Goal: Information Seeking & Learning: Learn about a topic

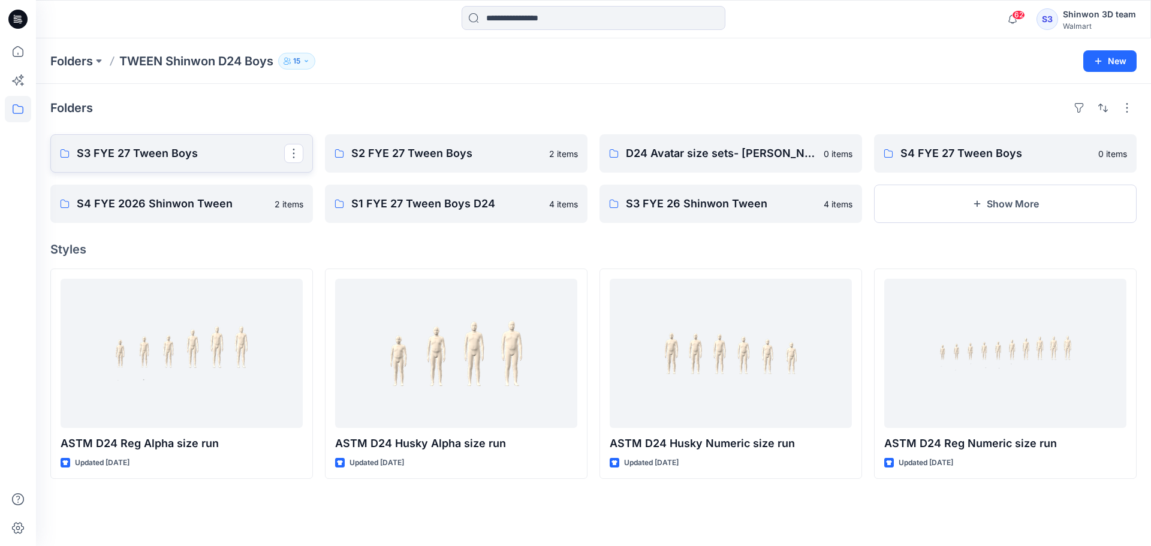
click at [165, 158] on p "S3 FYE 27 Tween Boys" at bounding box center [180, 153] width 207 height 17
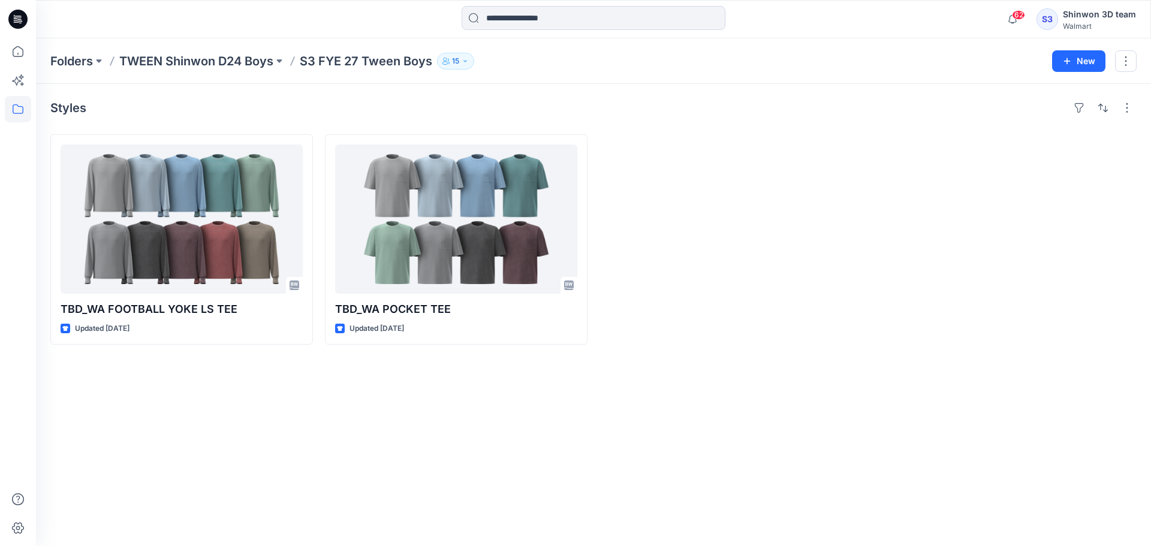
drag, startPoint x: 825, startPoint y: 307, endPoint x: 816, endPoint y: 290, distance: 19.0
click at [825, 307] on div at bounding box center [731, 239] width 263 height 210
click at [821, 236] on div at bounding box center [731, 239] width 263 height 210
click at [478, 417] on div "Styles TBD_WA FOOTBALL YOKE LS TEE Updated [DATE] TBD_WA POCKET TEE Updated [DA…" at bounding box center [593, 315] width 1115 height 462
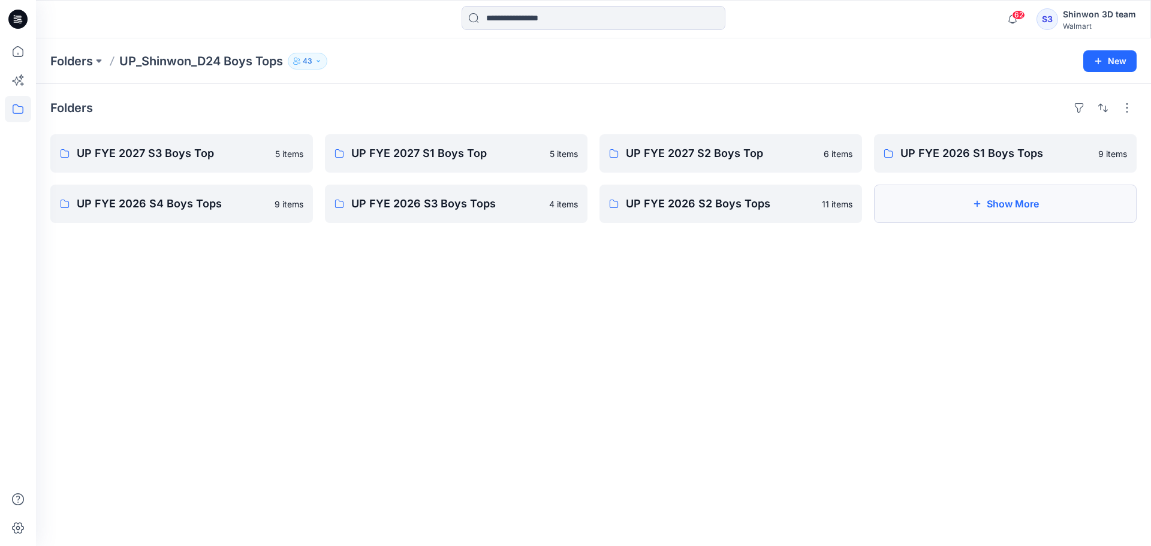
click at [1009, 209] on button "Show More" at bounding box center [1005, 204] width 263 height 38
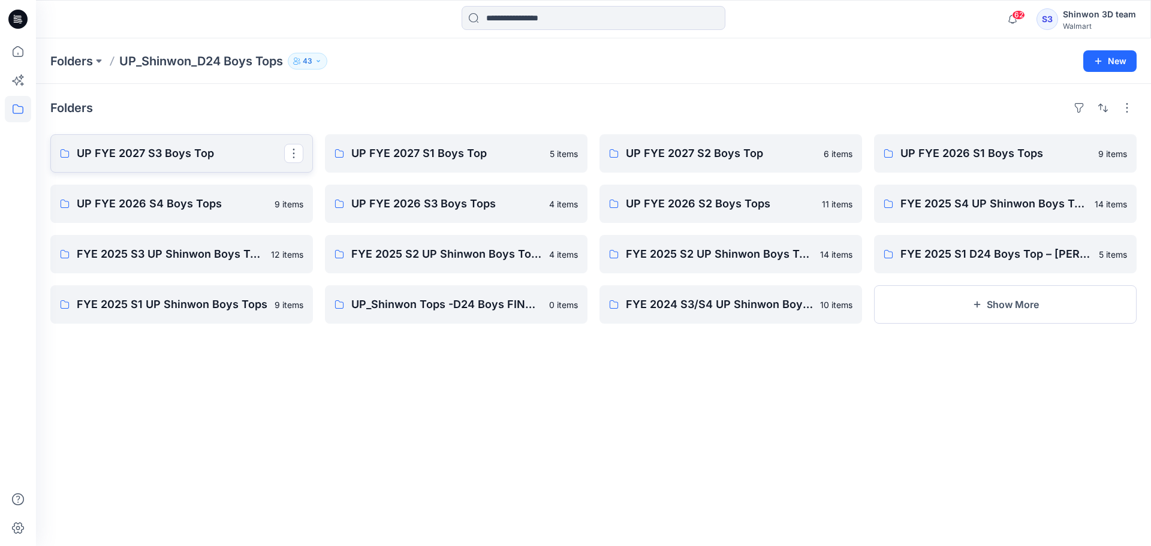
click at [183, 152] on p "UP FYE 2027 S3 Boys Top" at bounding box center [180, 153] width 207 height 17
click at [194, 161] on p "UP FYE 2027 S3 Boys Top" at bounding box center [180, 153] width 207 height 17
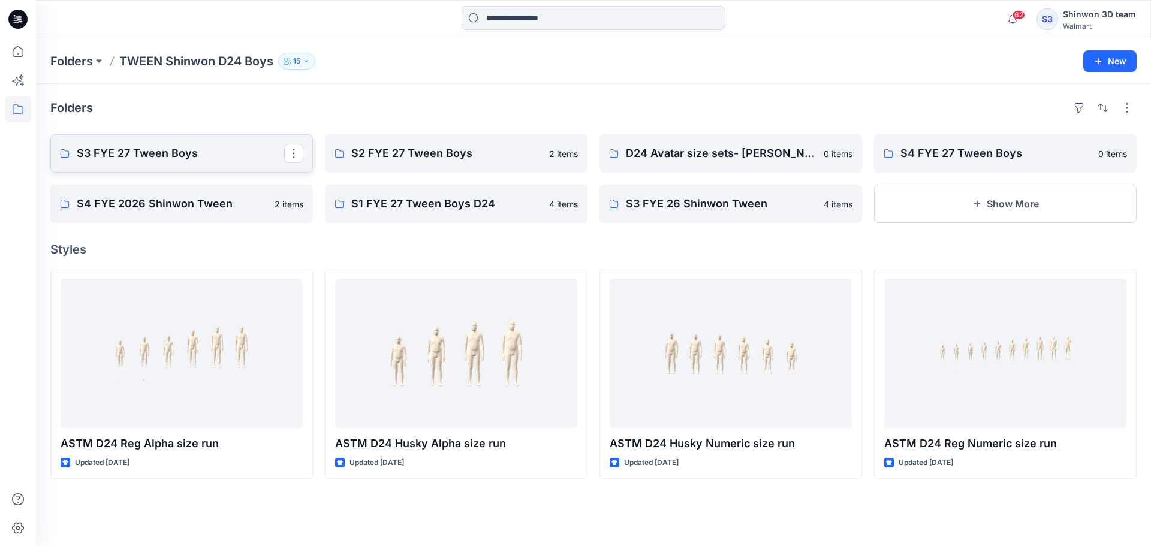
click at [155, 152] on p "S3 FYE 27 Tween Boys" at bounding box center [180, 153] width 207 height 17
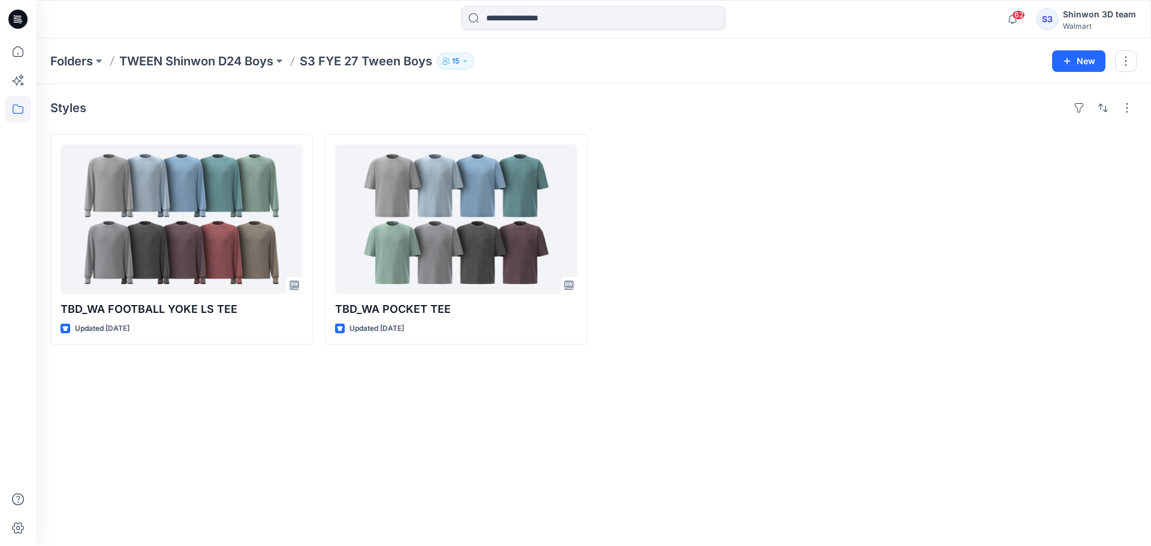
drag, startPoint x: 618, startPoint y: 425, endPoint x: 607, endPoint y: 422, distance: 11.8
click at [616, 422] on div "Styles TBD_WA FOOTBALL YOKE LS TEE Updated [DATE] TBD_WA POCKET TEE Updated [DA…" at bounding box center [593, 315] width 1115 height 462
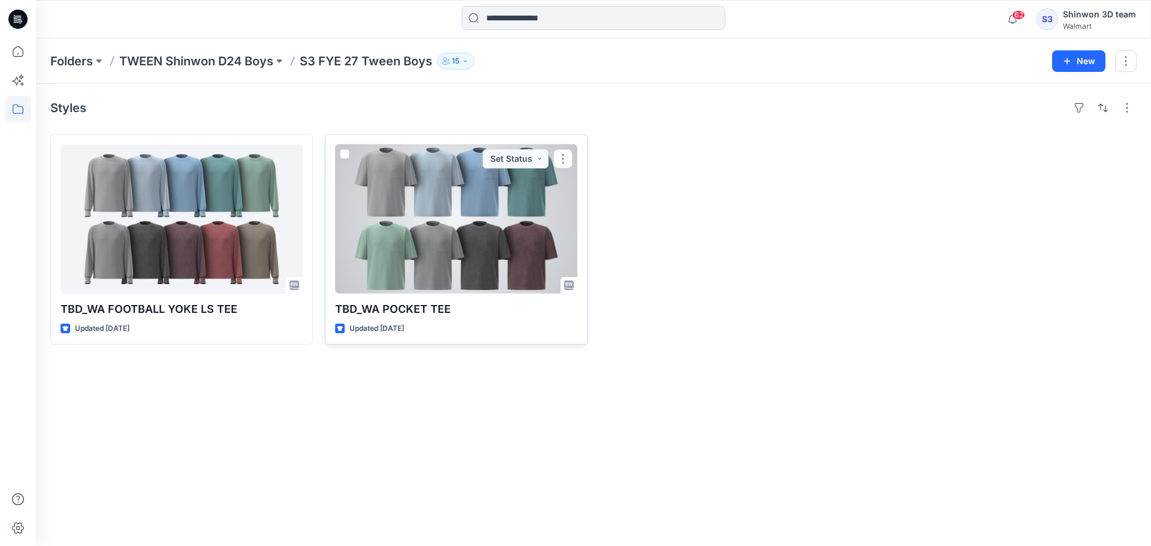
click at [423, 245] on div at bounding box center [456, 218] width 242 height 149
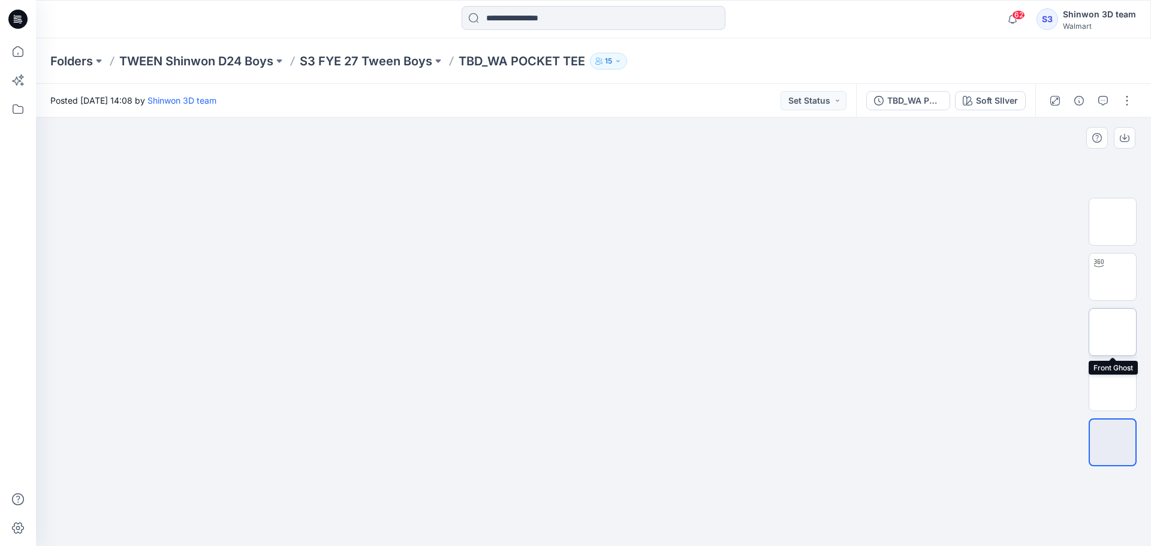
click at [1113, 332] on img at bounding box center [1113, 332] width 0 height 0
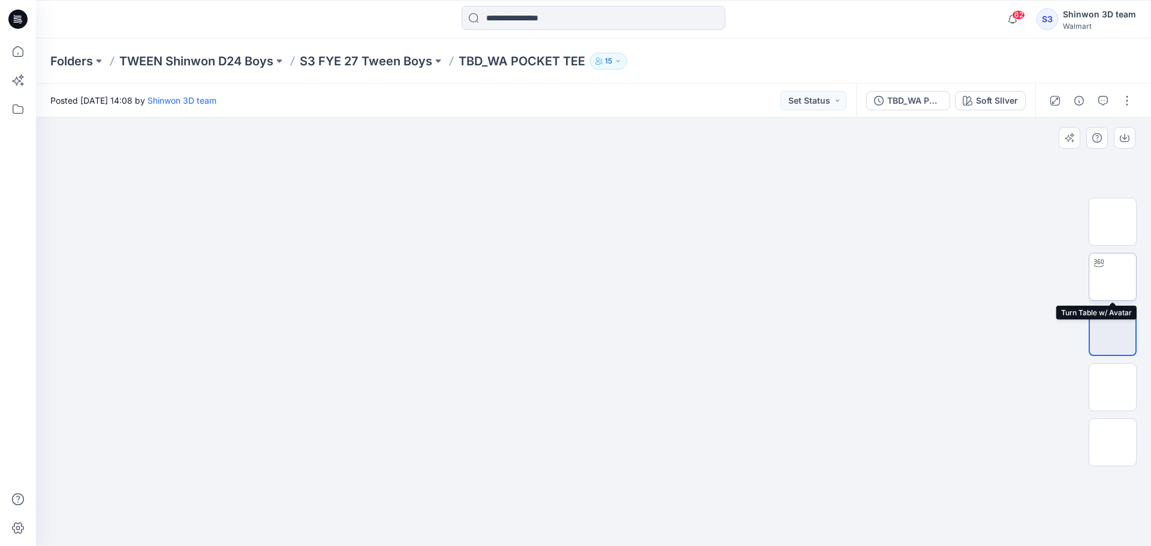
click at [1113, 277] on img at bounding box center [1113, 277] width 0 height 0
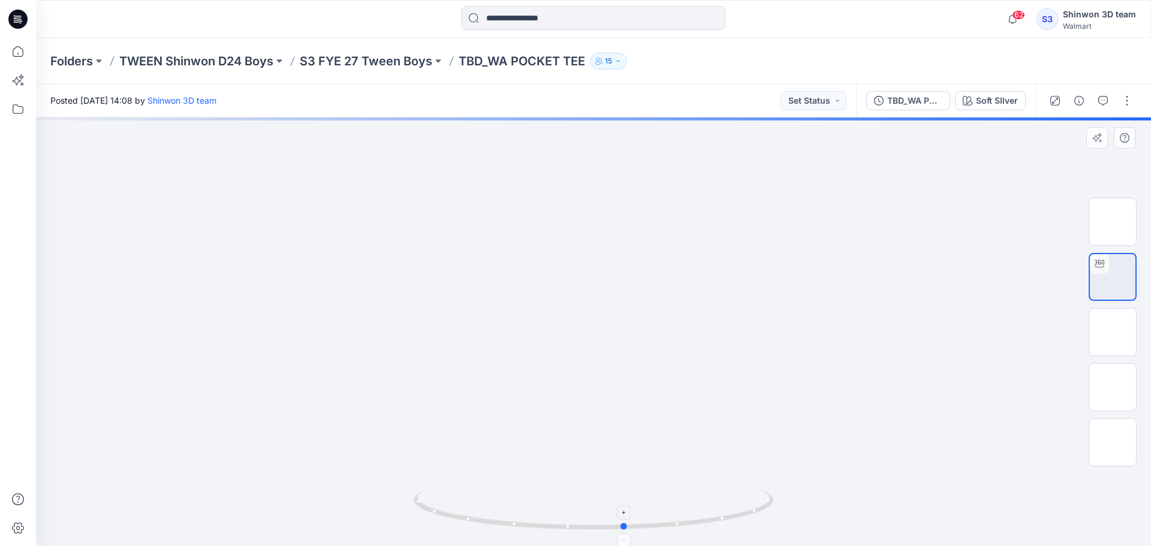
drag, startPoint x: 597, startPoint y: 532, endPoint x: 628, endPoint y: 529, distance: 31.9
click at [628, 529] on div at bounding box center [593, 332] width 1115 height 429
drag, startPoint x: 624, startPoint y: 530, endPoint x: 743, endPoint y: 525, distance: 119.4
click at [743, 525] on icon at bounding box center [595, 510] width 363 height 45
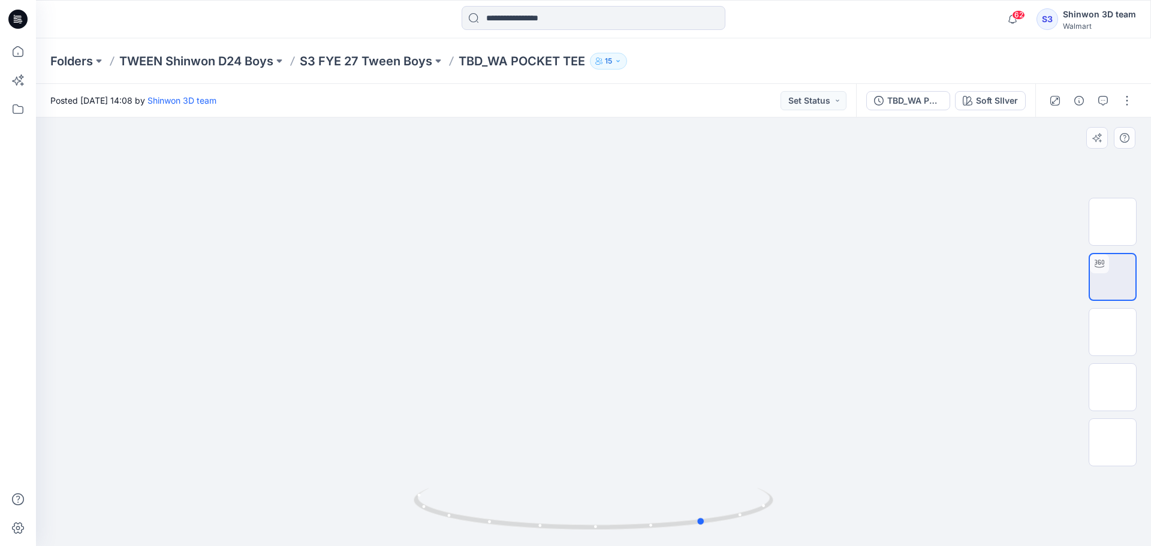
drag, startPoint x: 656, startPoint y: 532, endPoint x: 615, endPoint y: 542, distance: 41.9
click at [615, 542] on img at bounding box center [594, 517] width 360 height 58
click at [603, 351] on div at bounding box center [593, 332] width 1115 height 429
click at [561, 360] on div at bounding box center [593, 332] width 1115 height 429
click at [654, 358] on div at bounding box center [593, 332] width 1115 height 429
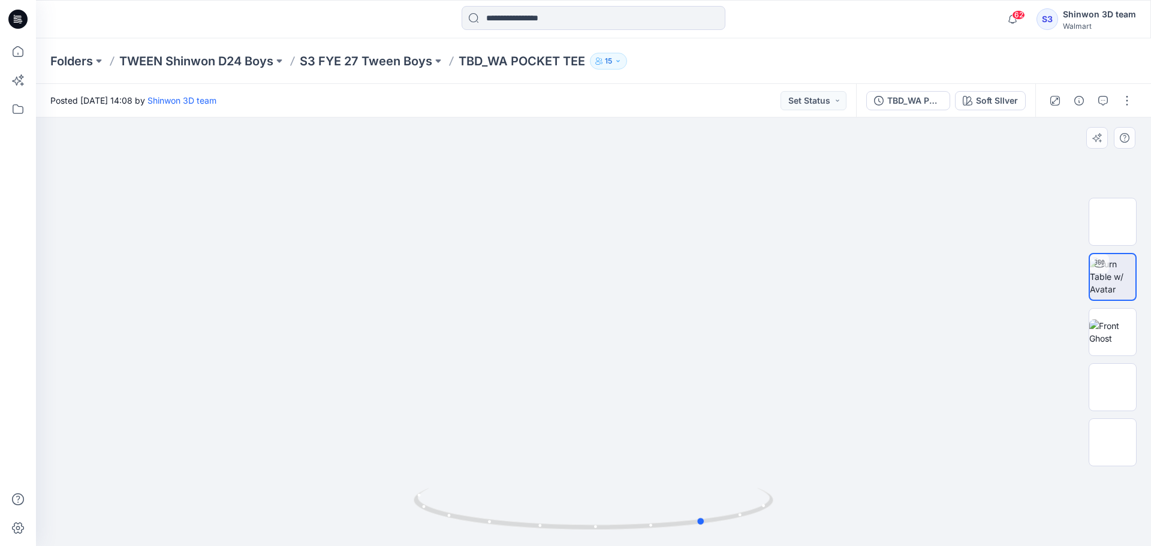
click at [541, 360] on div at bounding box center [593, 332] width 1115 height 429
drag, startPoint x: 660, startPoint y: 360, endPoint x: 626, endPoint y: 366, distance: 34.7
click at [659, 360] on div at bounding box center [593, 332] width 1115 height 429
click at [520, 371] on div at bounding box center [593, 332] width 1115 height 429
click at [637, 362] on div at bounding box center [593, 332] width 1115 height 429
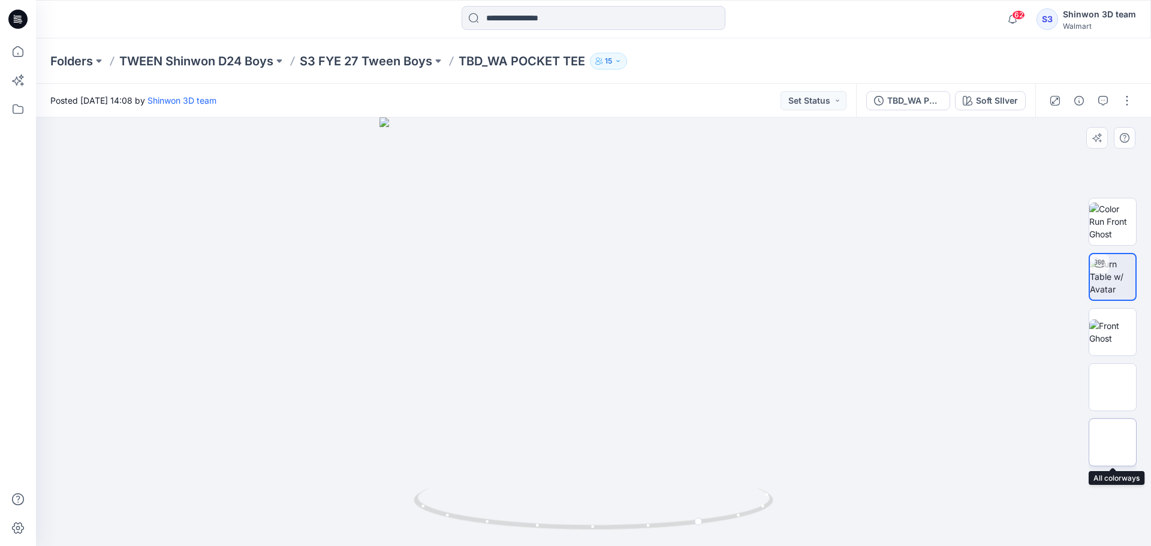
click at [1113, 442] on img at bounding box center [1113, 442] width 0 height 0
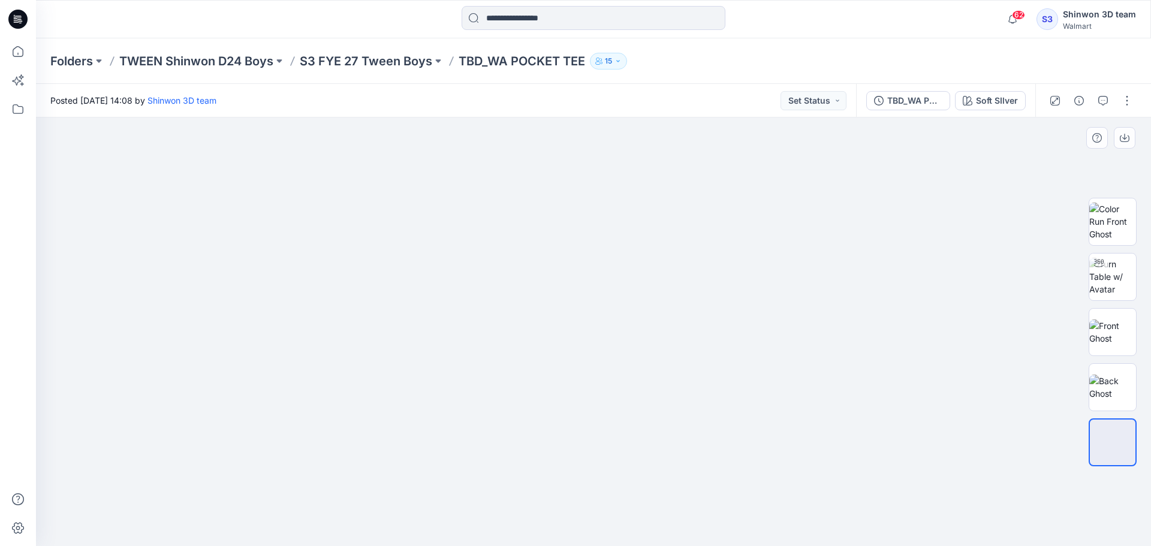
click at [411, 152] on img at bounding box center [594, 152] width 600 height 0
click at [1004, 95] on div "Soft SIlver" at bounding box center [997, 100] width 42 height 13
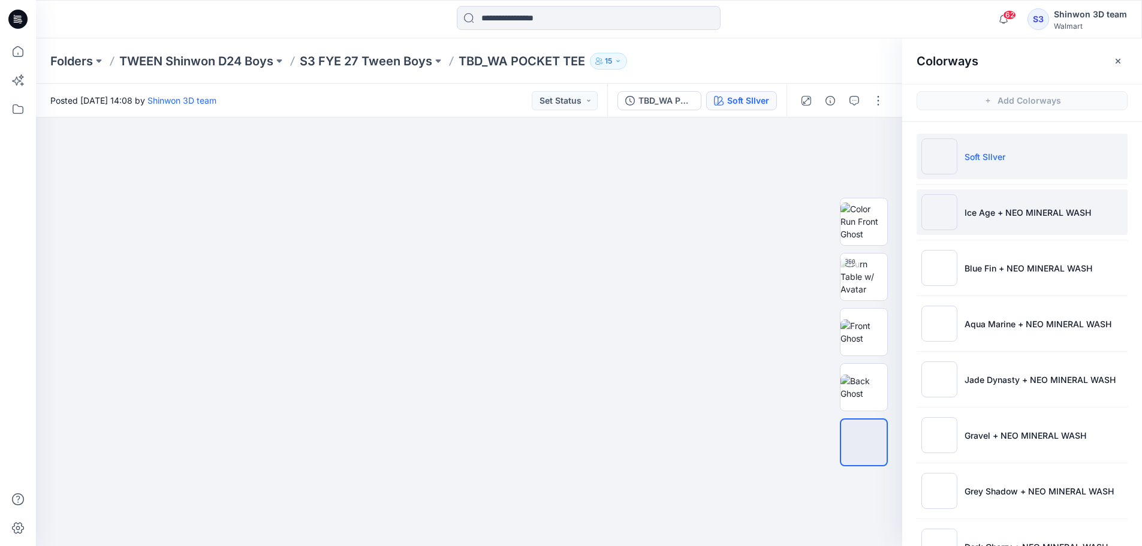
click at [987, 215] on p "Ice Age + NEO MINERAL WASH" at bounding box center [1028, 212] width 127 height 13
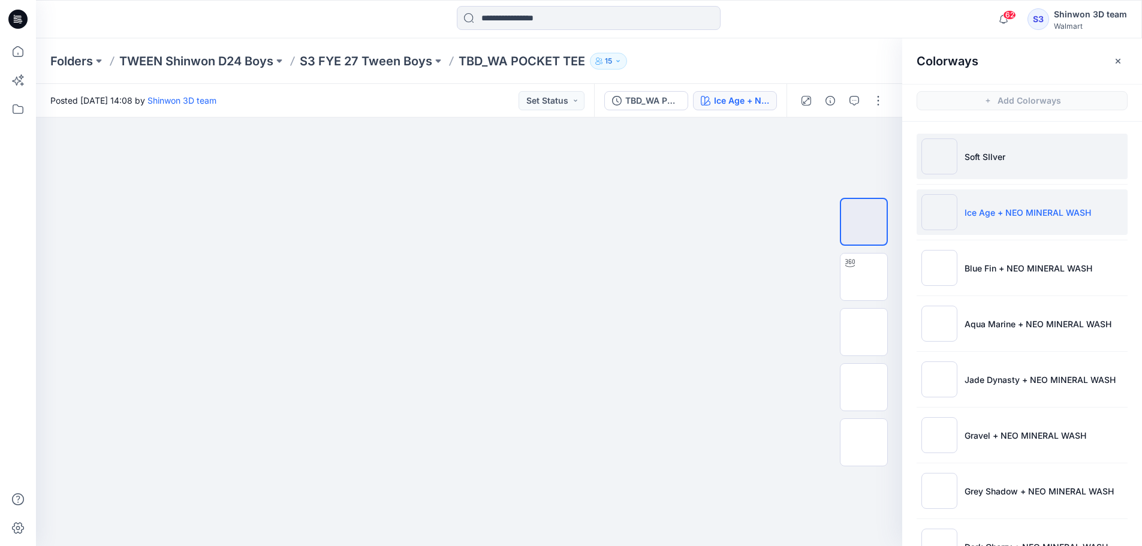
click at [959, 153] on li "Soft SIlver" at bounding box center [1022, 157] width 211 height 46
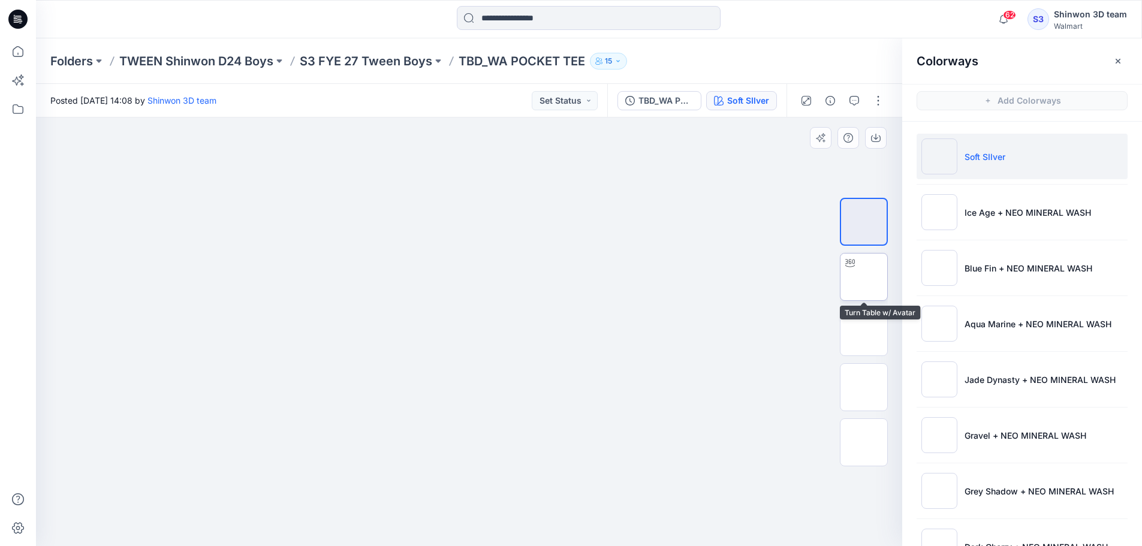
click at [864, 277] on img at bounding box center [864, 277] width 0 height 0
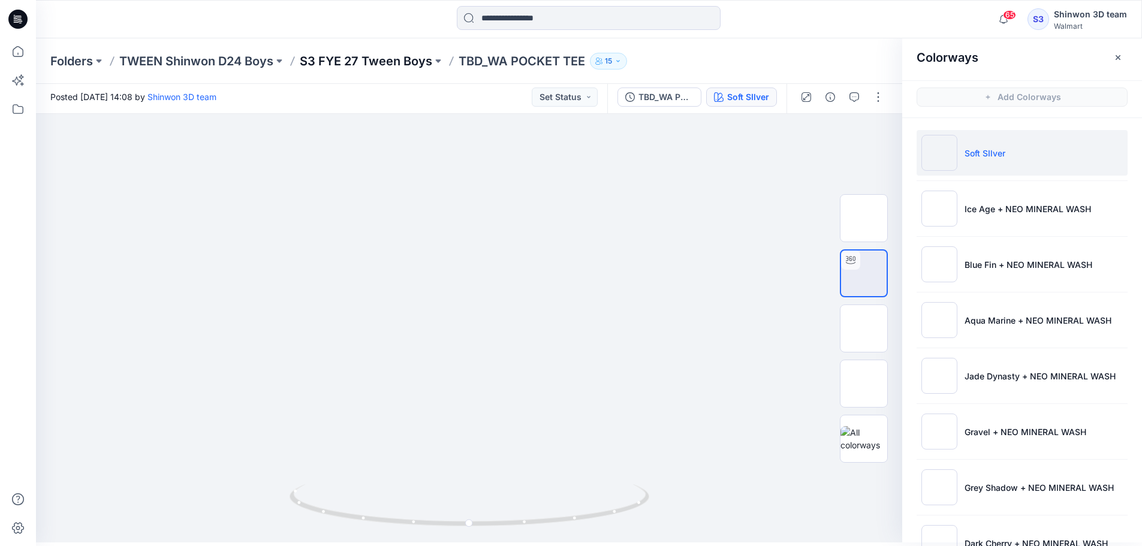
click at [427, 64] on p "S3 FYE 27 Tween Boys" at bounding box center [366, 61] width 133 height 17
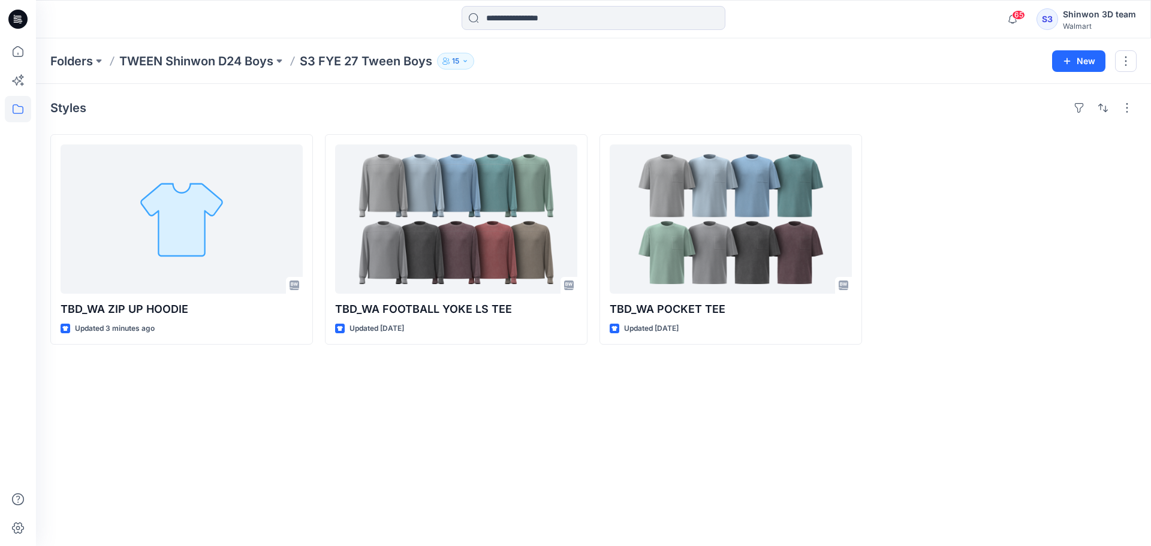
click at [613, 482] on div "Styles TBD_WA ZIP UP HOODIE Updated 3 minutes ago TBD_WA FOOTBALL YOKE LS TEE U…" at bounding box center [593, 315] width 1115 height 462
click at [620, 432] on div "Styles TBD_WA ZIP UP HOODIE Updated 3 minutes ago Set Status TBD_WA FOOTBALL YO…" at bounding box center [593, 315] width 1115 height 462
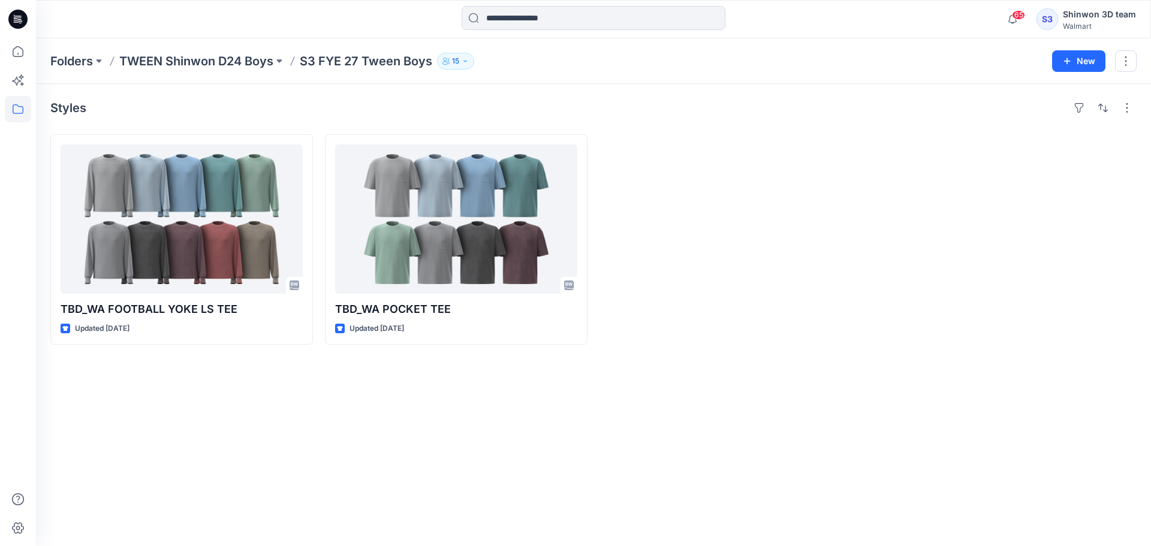
click at [398, 424] on div "Styles TBD_WA FOOTBALL YOKE LS TEE Updated [DATE] TBD_WA POCKET TEE Updated [DA…" at bounding box center [593, 315] width 1115 height 462
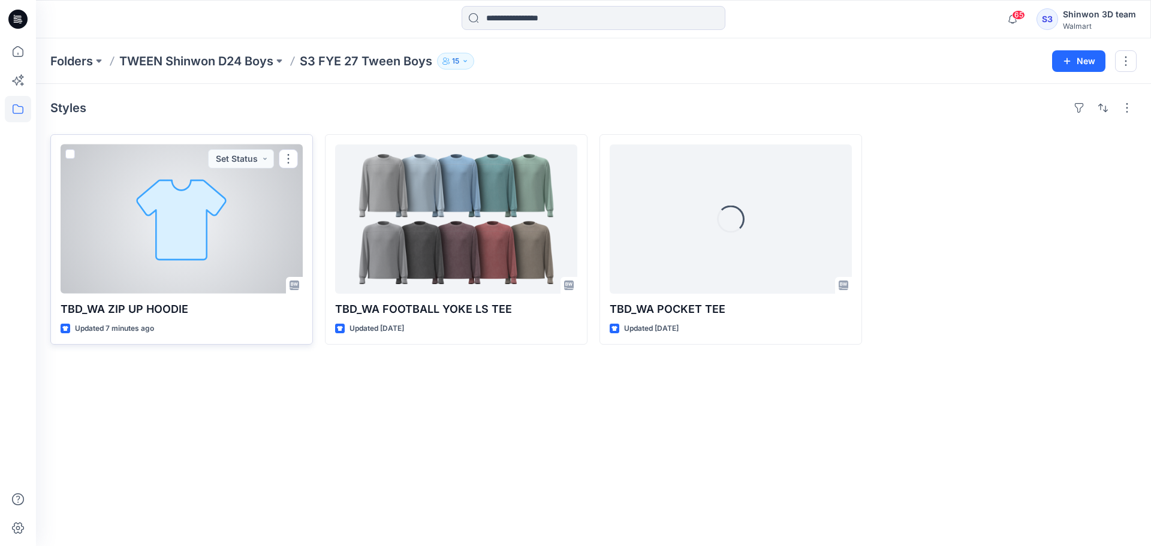
click at [182, 214] on div at bounding box center [182, 218] width 242 height 149
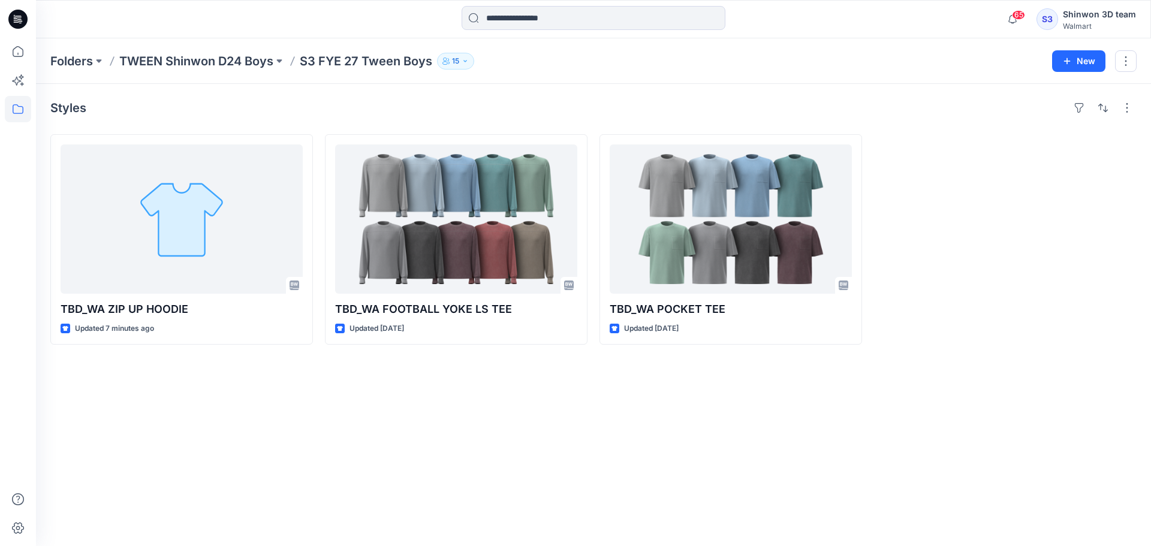
click at [588, 495] on div "Styles TBD_WA ZIP UP HOODIE Updated 7 minutes ago TBD_WA FOOTBALL YOKE LS TEE U…" at bounding box center [593, 315] width 1115 height 462
click at [710, 484] on div "Styles TBD_WA ZIP UP HOODIE Updated 7 minutes ago TBD_WA FOOTBALL YOKE LS TEE U…" at bounding box center [593, 315] width 1115 height 462
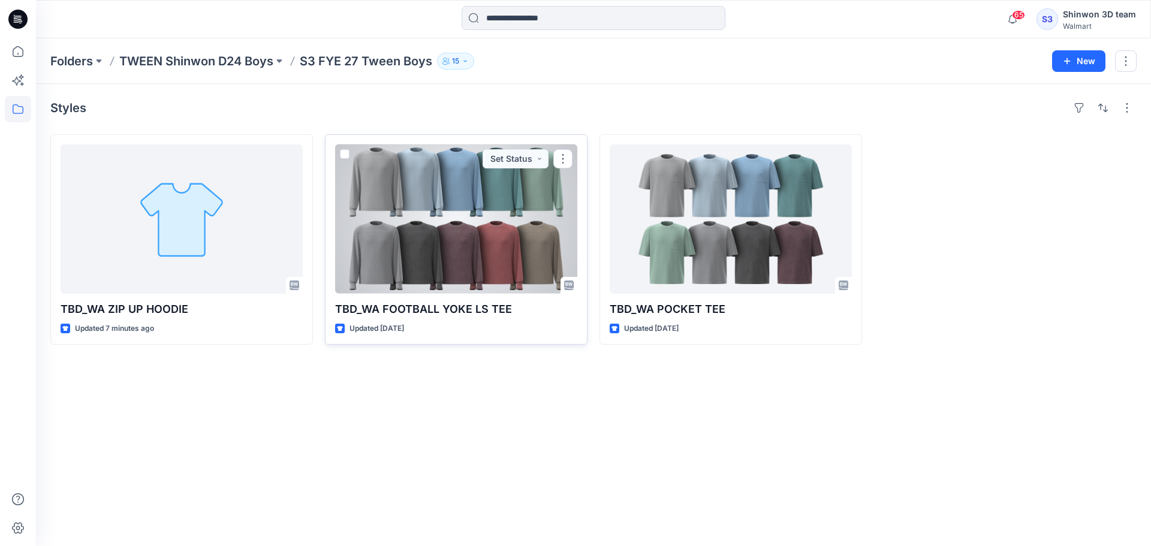
click at [528, 254] on div at bounding box center [456, 218] width 242 height 149
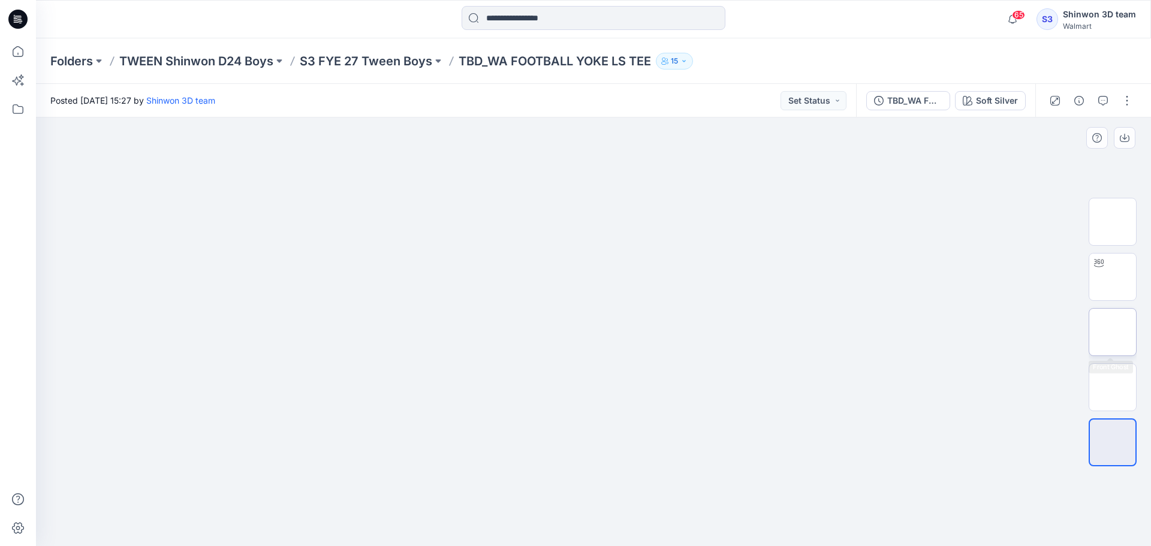
click at [1113, 332] on img at bounding box center [1113, 332] width 0 height 0
click at [1113, 277] on img at bounding box center [1113, 277] width 0 height 0
click at [408, 62] on p "S3 FYE 27 Tween Boys" at bounding box center [366, 61] width 133 height 17
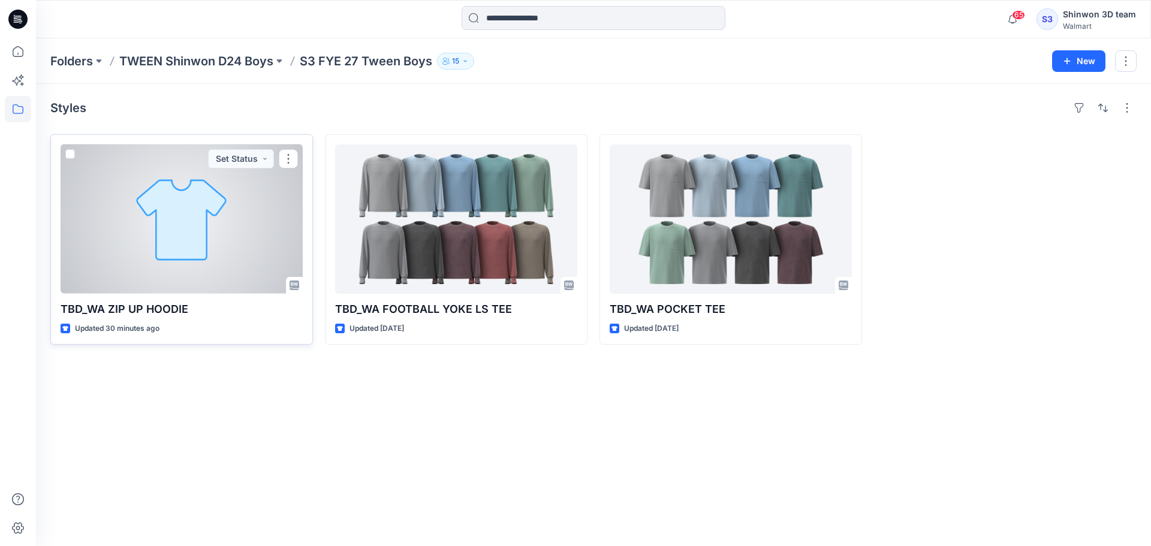
click at [236, 224] on div at bounding box center [182, 218] width 242 height 149
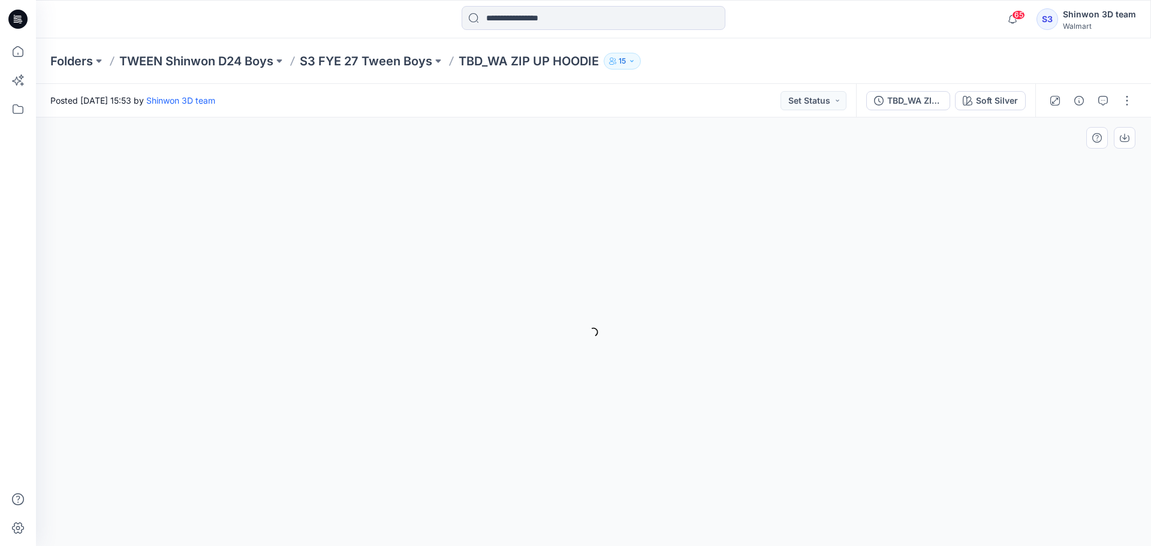
click at [503, 424] on div "Soft Silver Loading... Material Properties Loading..." at bounding box center [593, 332] width 1115 height 429
click at [339, 60] on p "S3 FYE 27 Tween Boys" at bounding box center [366, 61] width 133 height 17
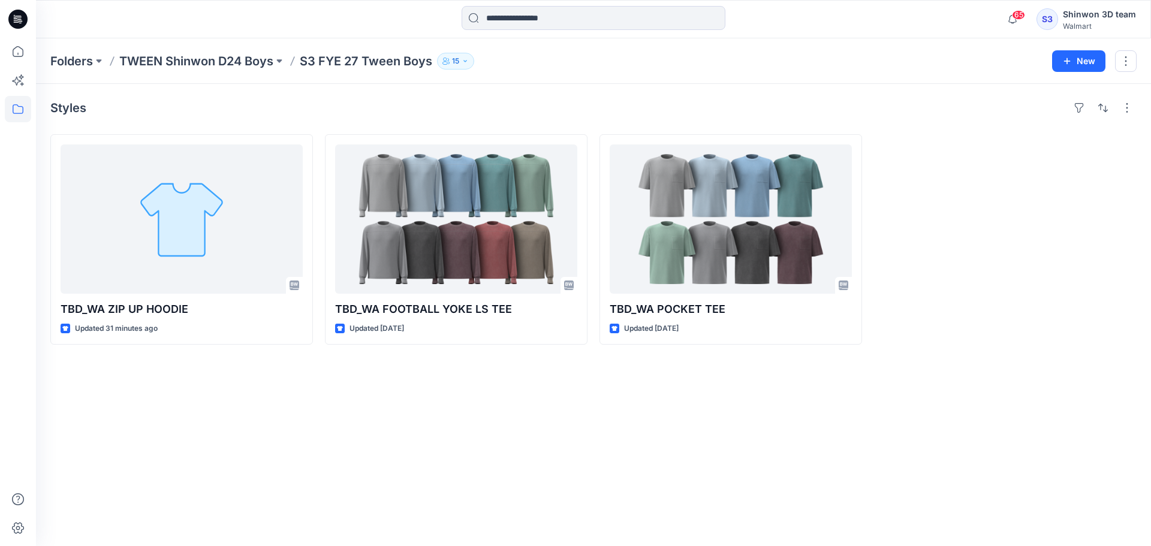
click at [849, 444] on div "Styles TBD_WA ZIP UP HOODIE Updated 31 minutes ago TBD_WA FOOTBALL YOKE LS TEE …" at bounding box center [593, 315] width 1115 height 462
